Goal: Information Seeking & Learning: Learn about a topic

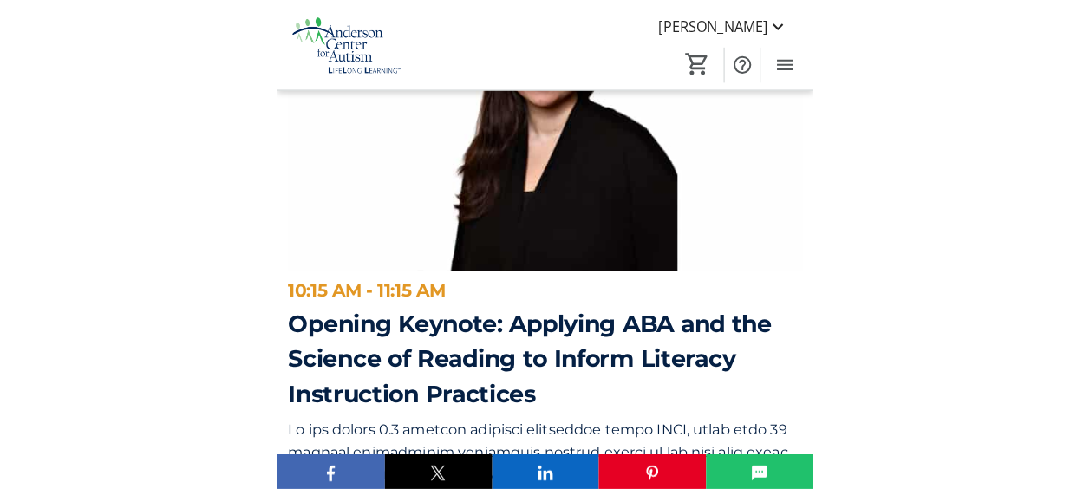
scroll to position [2593, 0]
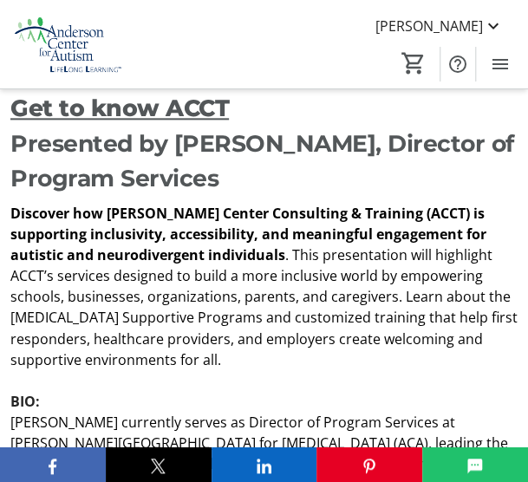
scroll to position [2069, 0]
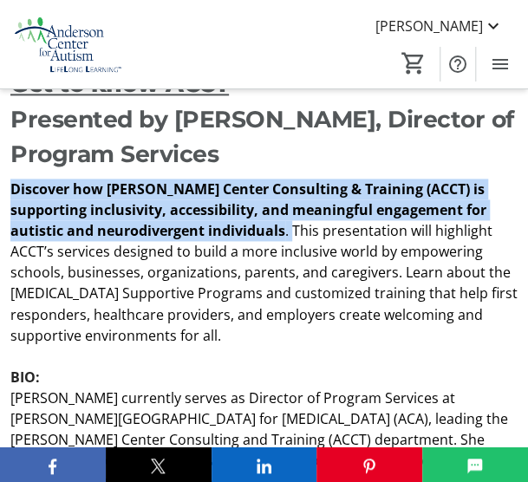
drag, startPoint x: 10, startPoint y: 186, endPoint x: 292, endPoint y: 224, distance: 284.4
click at [292, 224] on p "Discover how Anderson Center Consulting & Training (ACCT) is supporting inclusi…" at bounding box center [263, 262] width 507 height 167
copy p "Discover how Anderson Center Consulting & Training (ACCT) is supporting inclusi…"
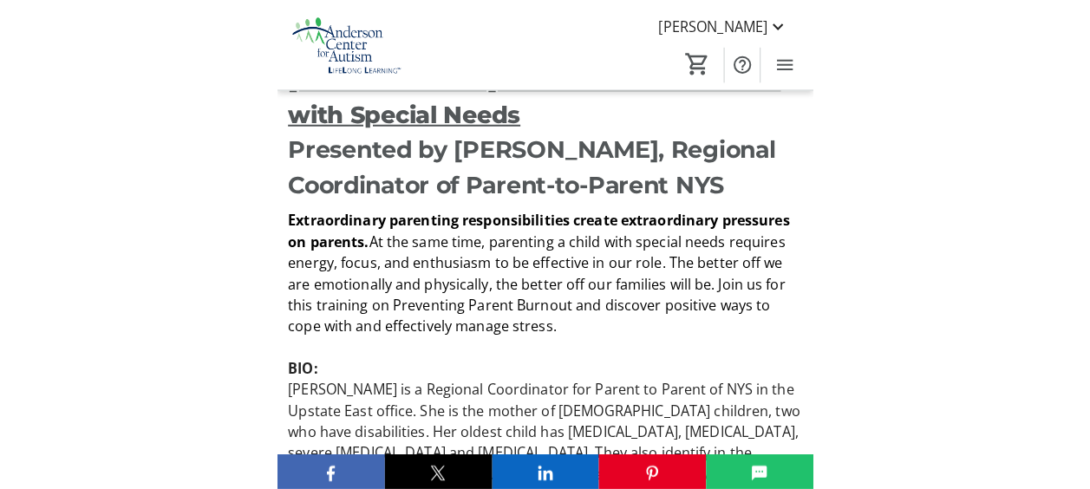
scroll to position [3700, 0]
